Goal: Transaction & Acquisition: Book appointment/travel/reservation

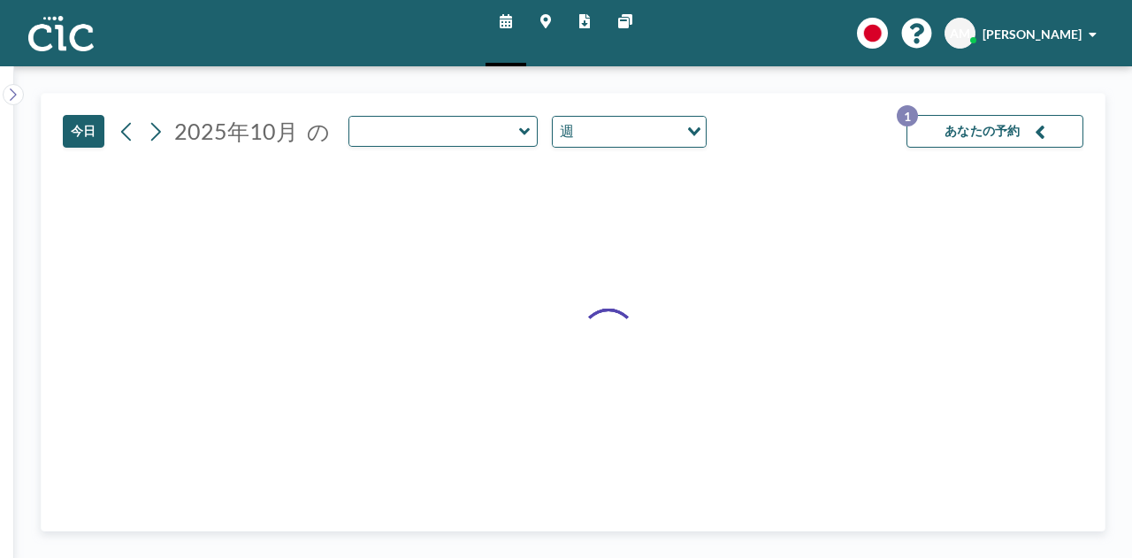
type input "Mura"
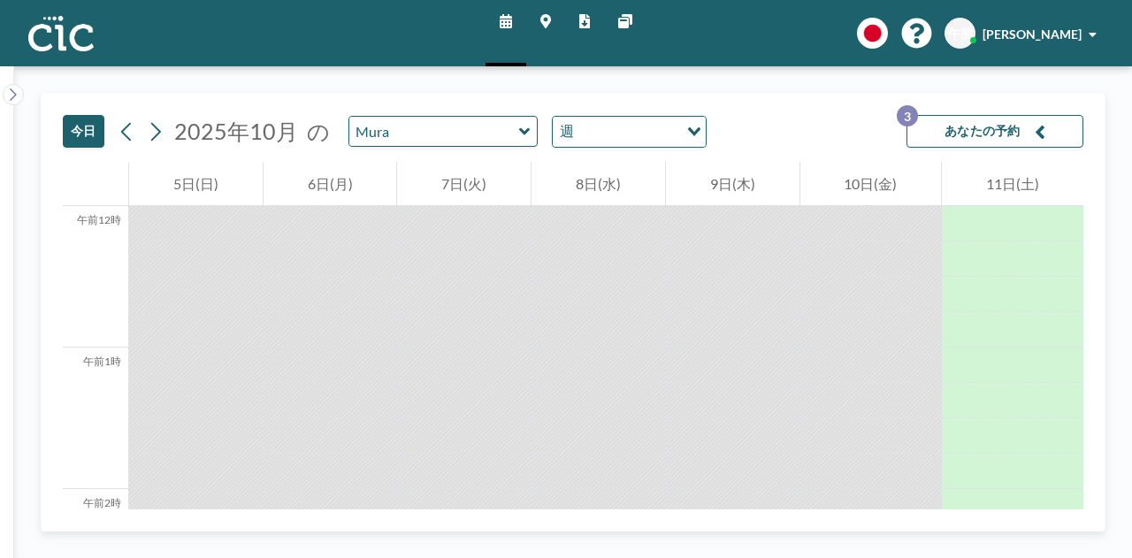
click at [548, 20] on icon at bounding box center [545, 21] width 11 height 14
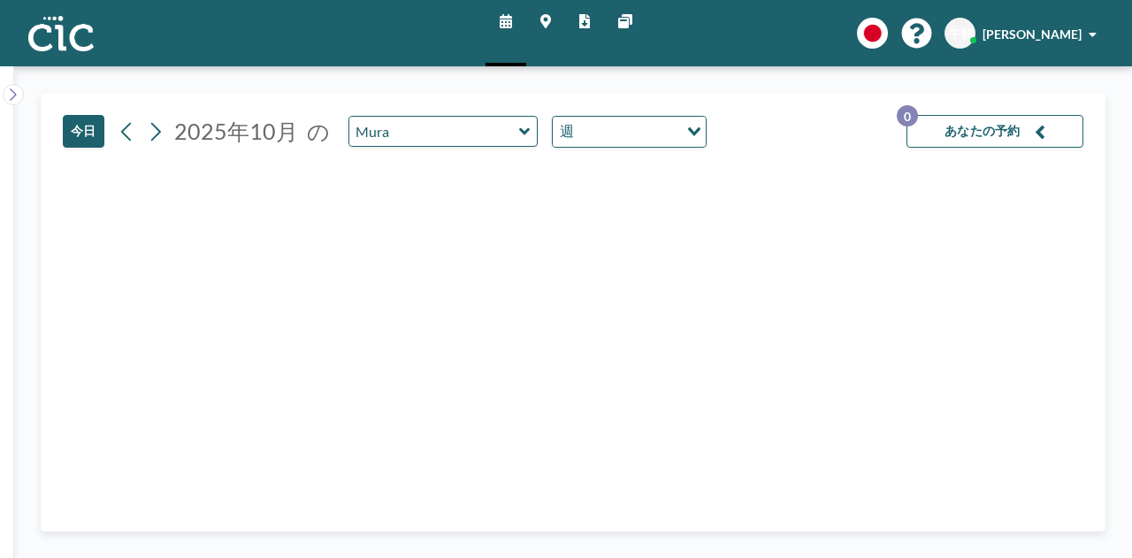
click at [465, 115] on div "今日 2025年10月 の Mura 週 読み込み中..." at bounding box center [385, 131] width 644 height 33
click at [473, 134] on input "text" at bounding box center [434, 131] width 170 height 29
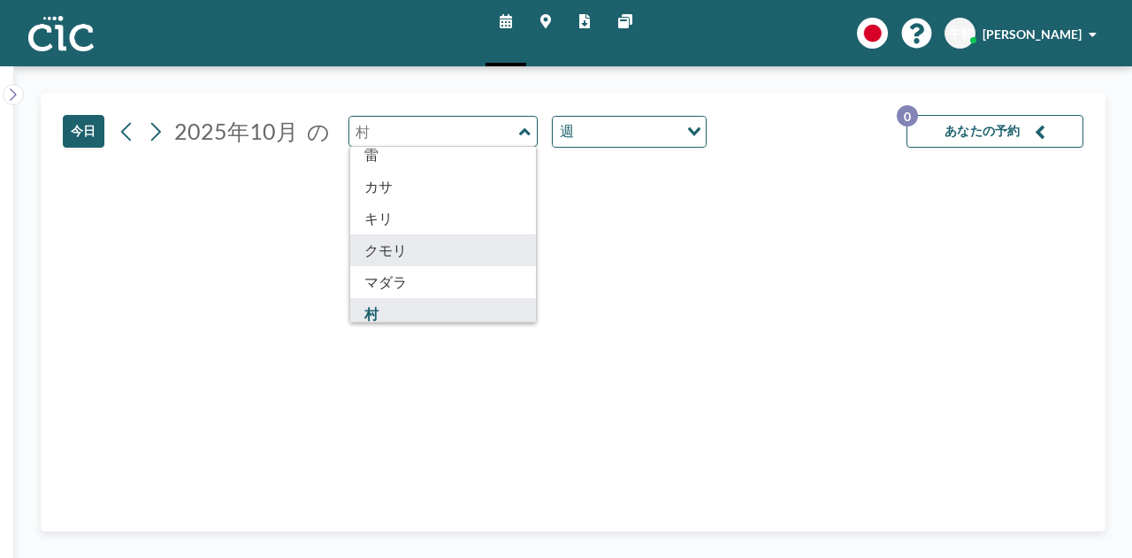
scroll to position [138, 0]
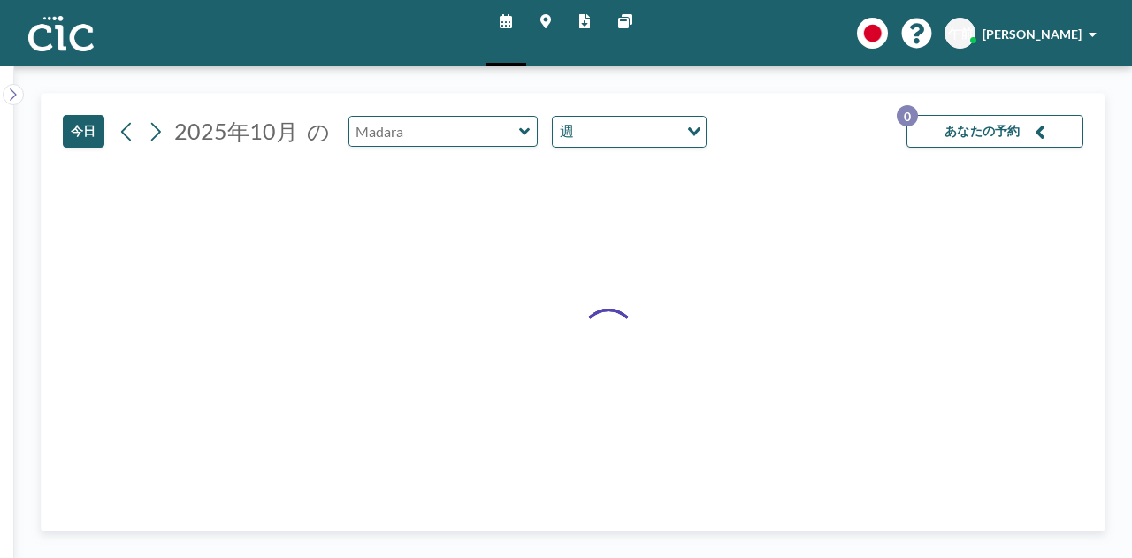
type input "Madara"
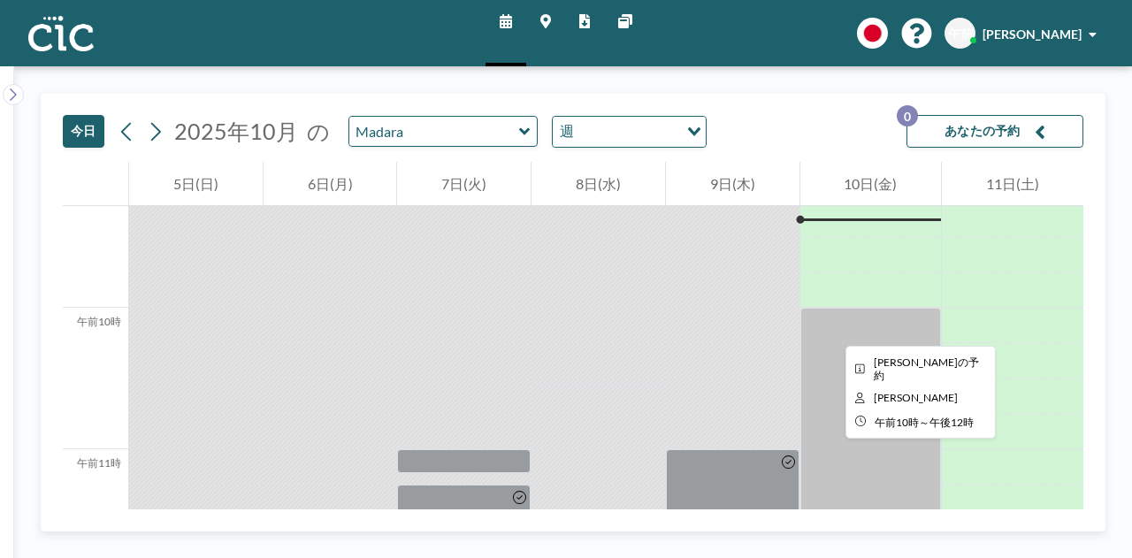
scroll to position [1311, 0]
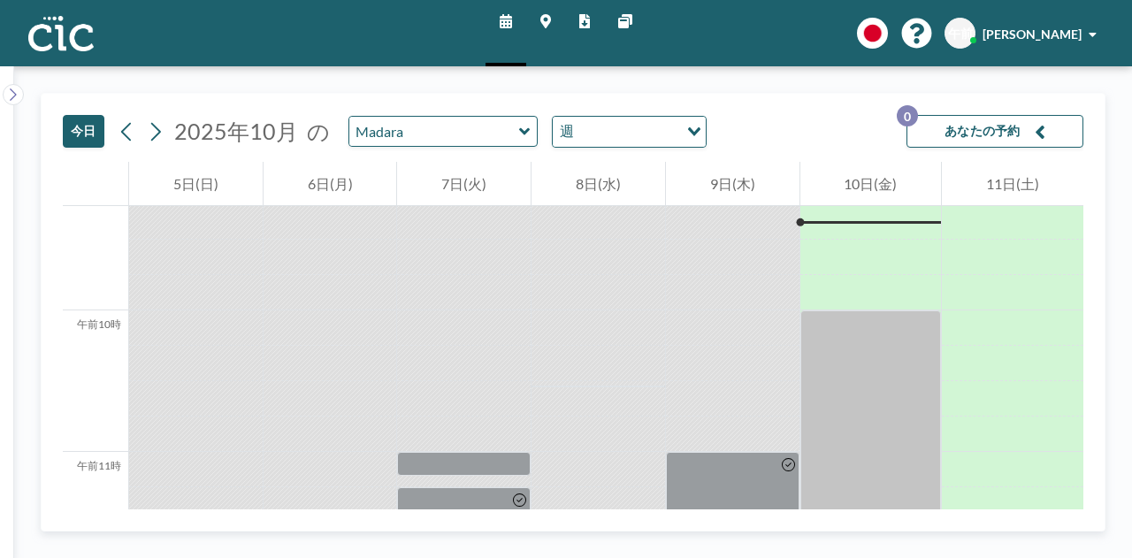
click at [554, 21] on link "マップ" at bounding box center [545, 33] width 39 height 66
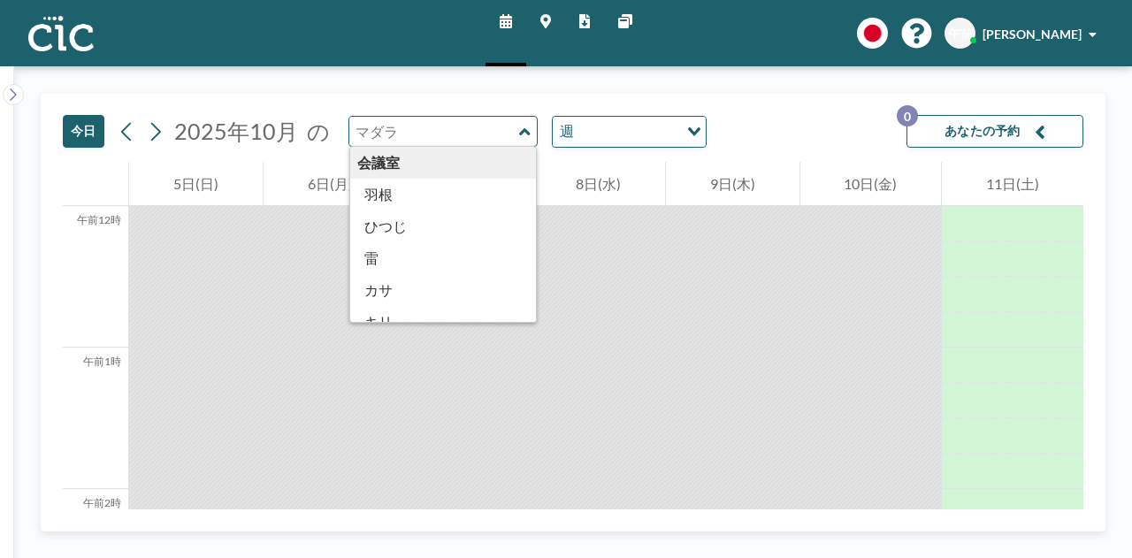
click at [441, 130] on input "text" at bounding box center [434, 131] width 170 height 29
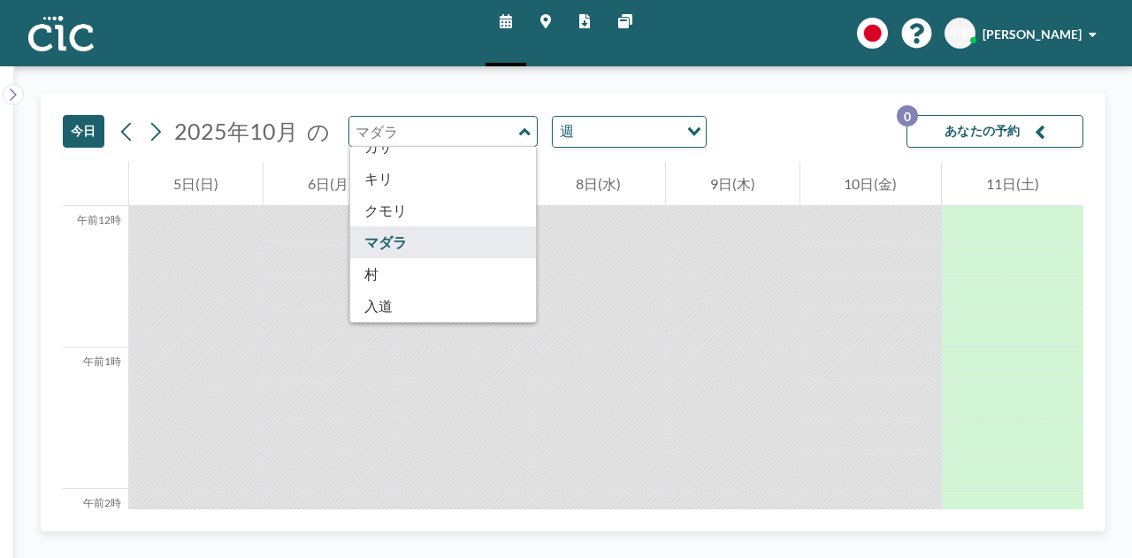
scroll to position [142, 0]
type input "Nyudo"
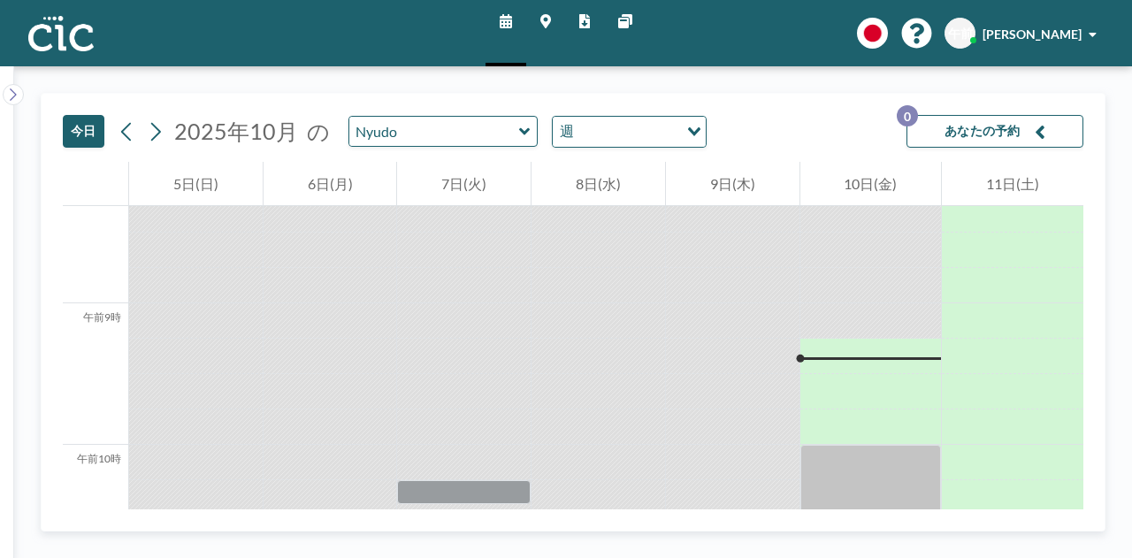
scroll to position [1177, 0]
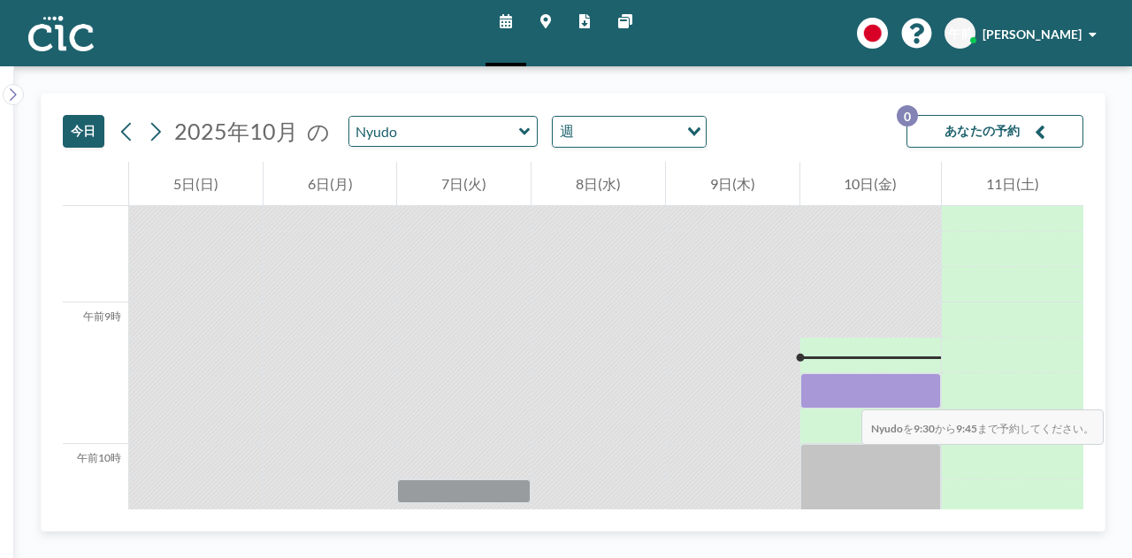
click at [844, 392] on div at bounding box center [872, 390] width 142 height 35
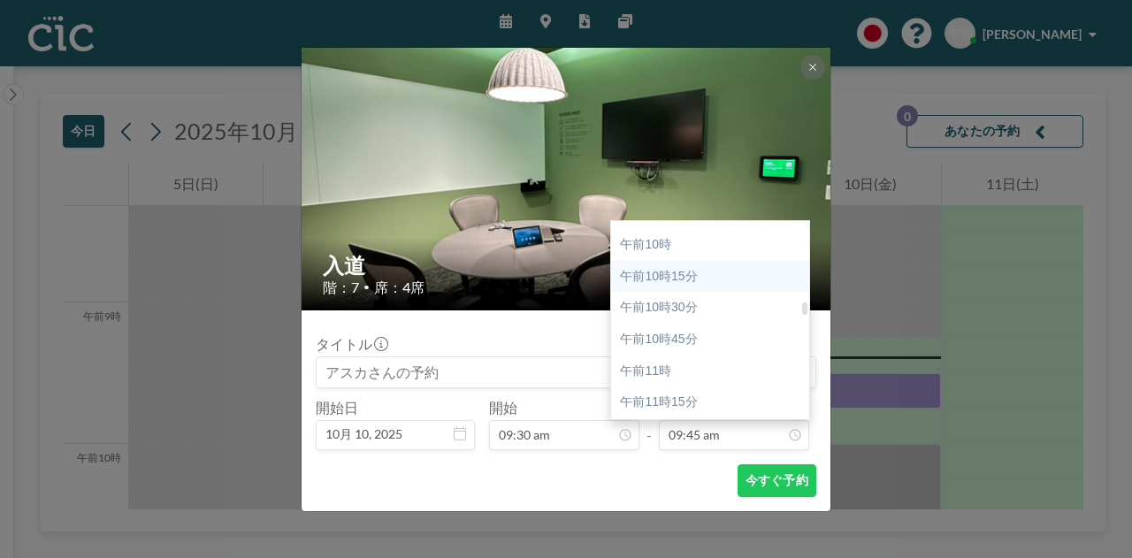
scroll to position [1258, 0]
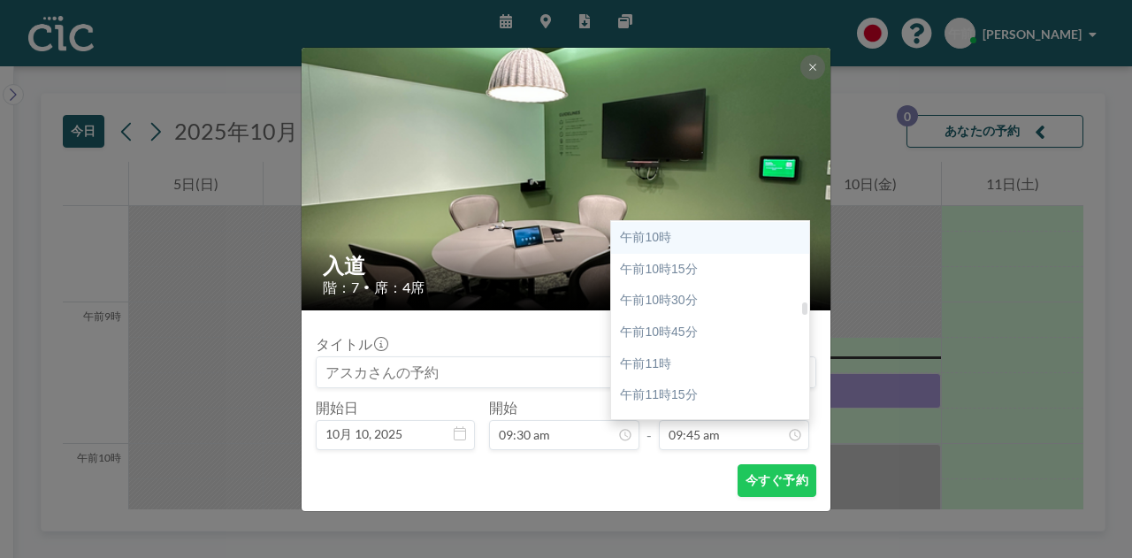
click at [706, 237] on div "午前10時" at bounding box center [714, 238] width 207 height 32
type input "10:00 am"
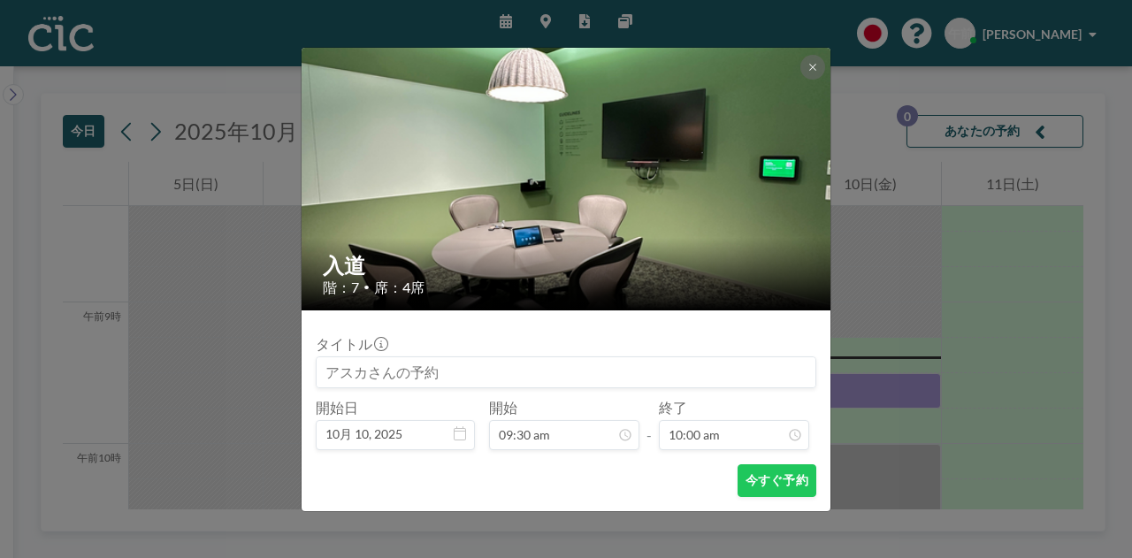
scroll to position [1260, 0]
click at [769, 479] on font "今すぐ予約" at bounding box center [777, 479] width 63 height 15
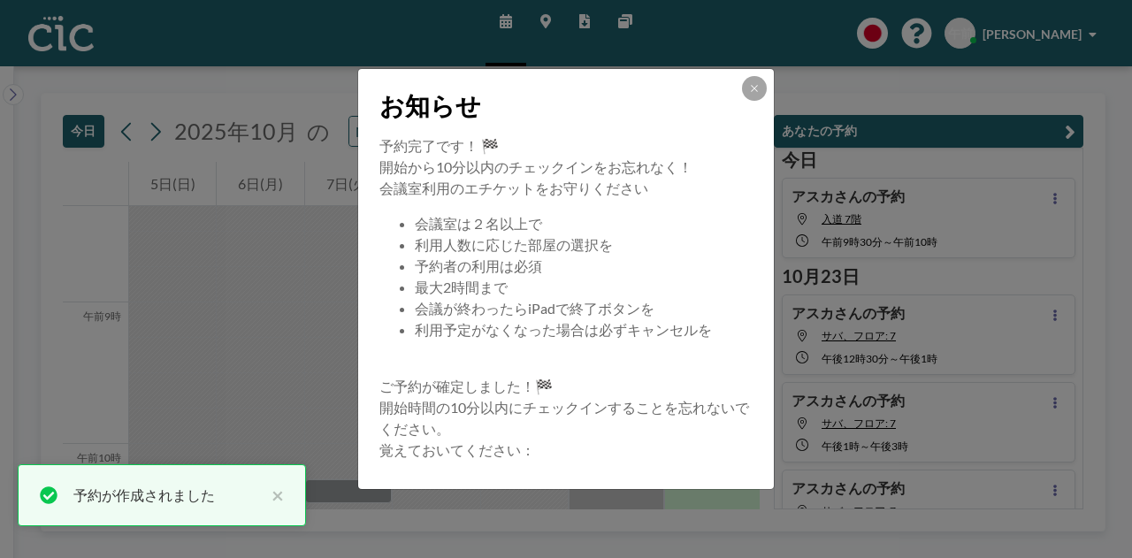
drag, startPoint x: 752, startPoint y: 103, endPoint x: 753, endPoint y: 74, distance: 28.3
click at [752, 96] on div "お知らせ" at bounding box center [566, 102] width 416 height 66
click at [753, 74] on div "お知らせ" at bounding box center [566, 102] width 416 height 66
click at [753, 79] on button at bounding box center [754, 88] width 25 height 25
